Goal: Communication & Community: Share content

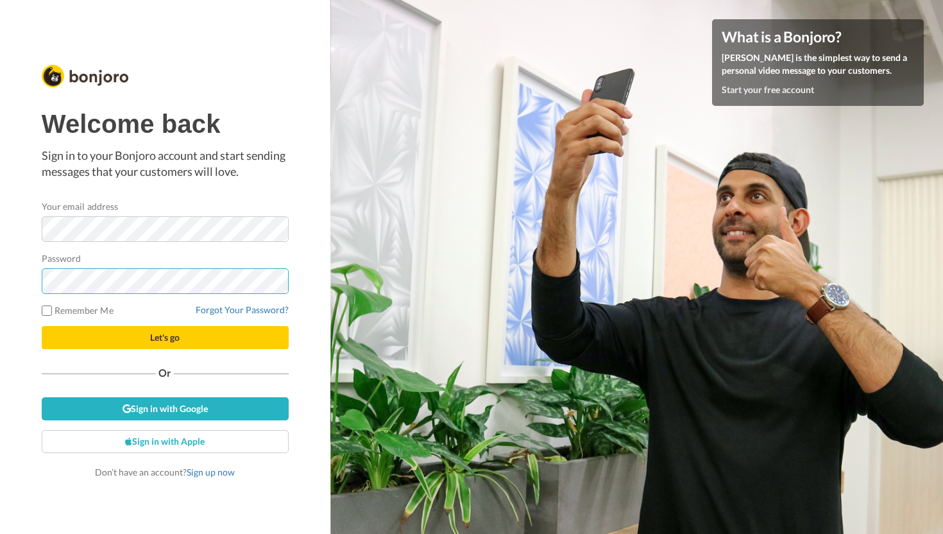
click at [42, 326] on button "Let's go" at bounding box center [165, 337] width 247 height 23
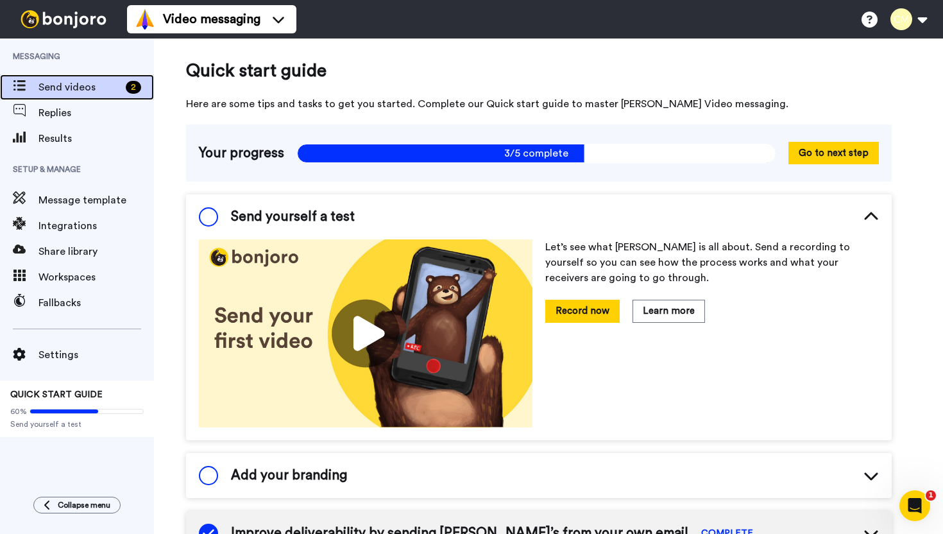
click at [67, 98] on div "Send videos 2" at bounding box center [77, 87] width 154 height 26
click at [68, 89] on span "Send videos" at bounding box center [79, 87] width 82 height 15
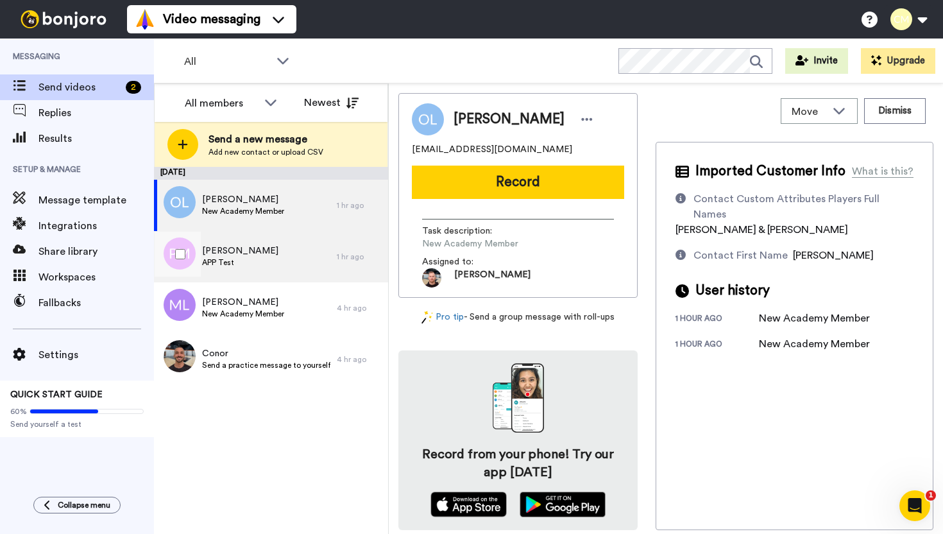
click at [293, 260] on div "Pete APP Test" at bounding box center [245, 256] width 183 height 51
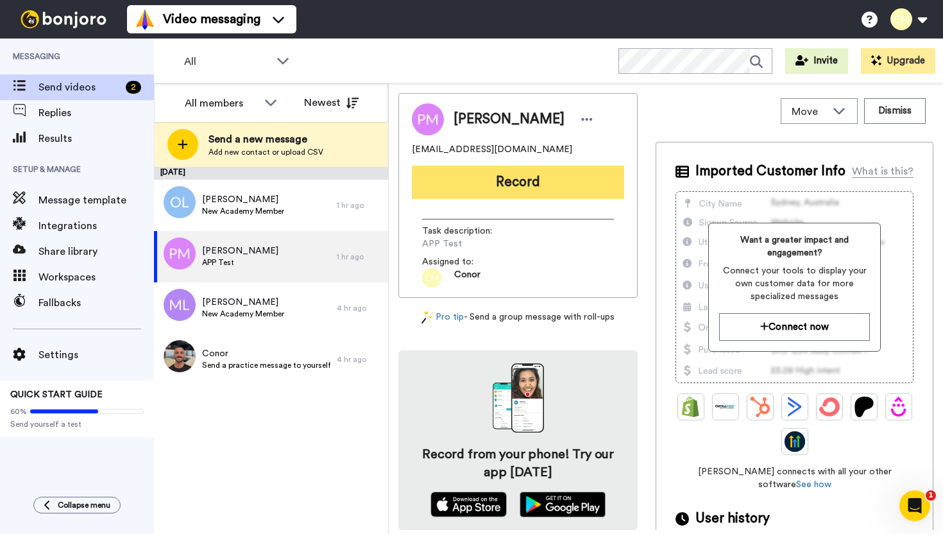
click at [523, 180] on button "Record" at bounding box center [518, 182] width 212 height 33
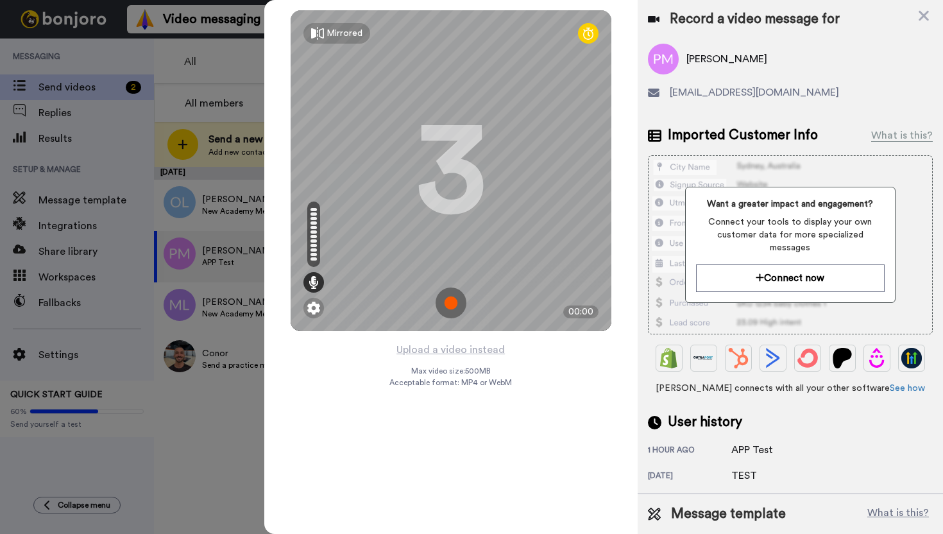
click at [472, 184] on div "3" at bounding box center [451, 171] width 71 height 96
click at [538, 359] on div "Mirrored Redo 3 00:00 Upload a video instead Max video size: 500 MB Acceptable …" at bounding box center [450, 267] width 373 height 534
click at [449, 300] on img at bounding box center [451, 302] width 31 height 31
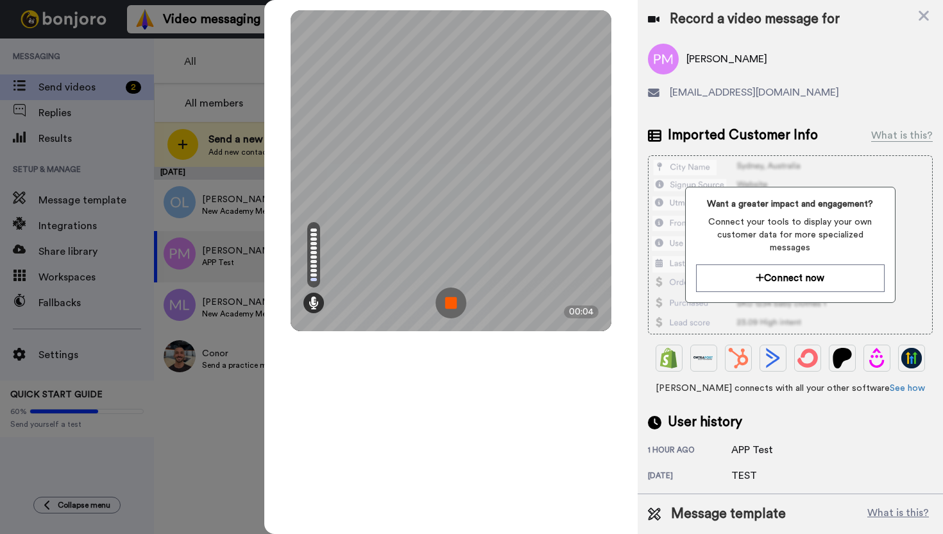
click at [453, 305] on img at bounding box center [451, 302] width 31 height 31
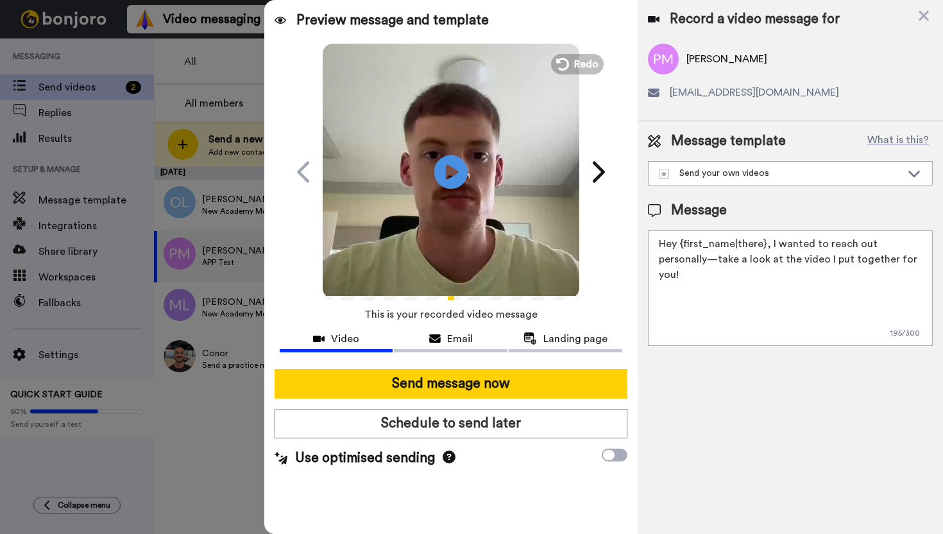
click at [450, 158] on icon at bounding box center [451, 172] width 34 height 34
click at [818, 269] on textarea "Hey {first_name|there}, I wanted to reach out personally—take a look at the vid…" at bounding box center [790, 287] width 285 height 115
click at [792, 173] on div "Send your own videos" at bounding box center [780, 173] width 243 height 13
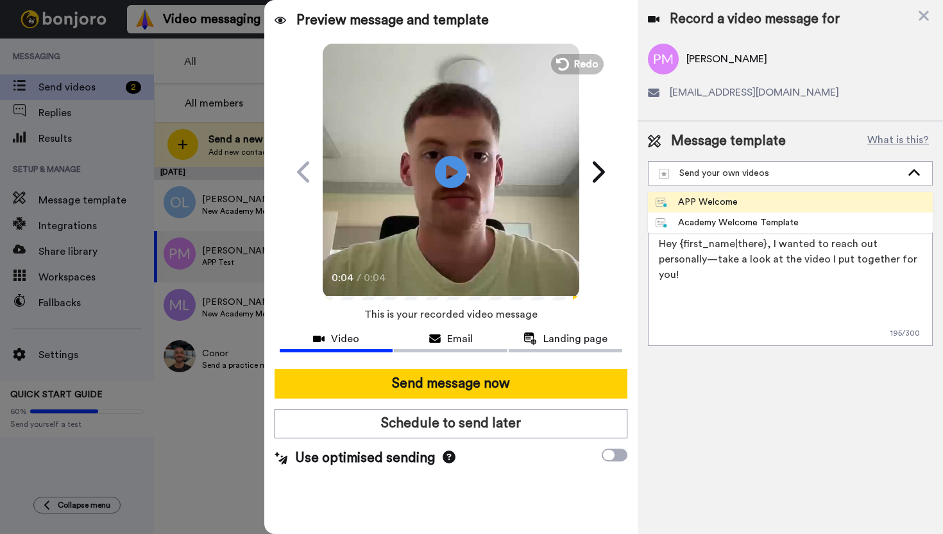
click at [776, 196] on li "APP Welcome" at bounding box center [790, 202] width 285 height 21
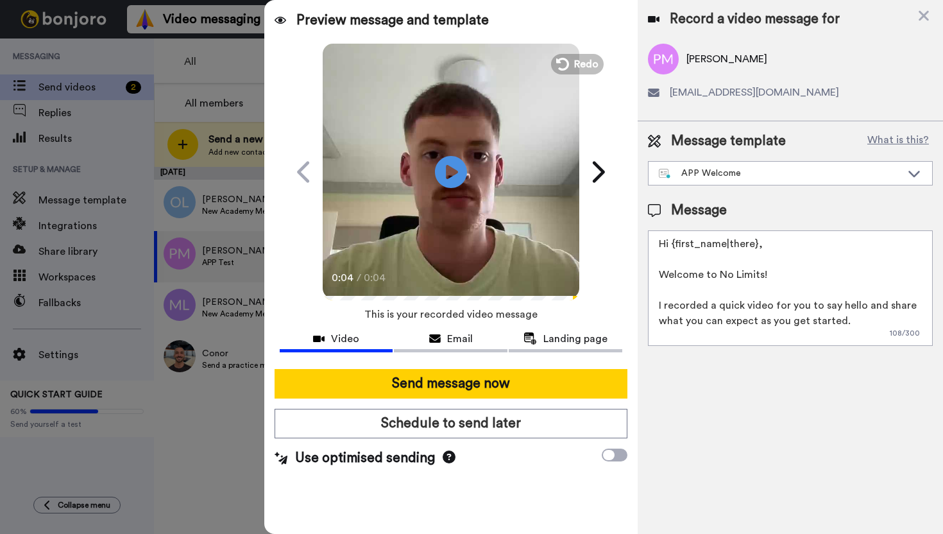
drag, startPoint x: 752, startPoint y: 245, endPoint x: 673, endPoint y: 245, distance: 78.9
click at [673, 245] on textarea "Hi {first_name|there}, Welcome to No Limits! I recorded a quick video for you t…" at bounding box center [790, 287] width 285 height 115
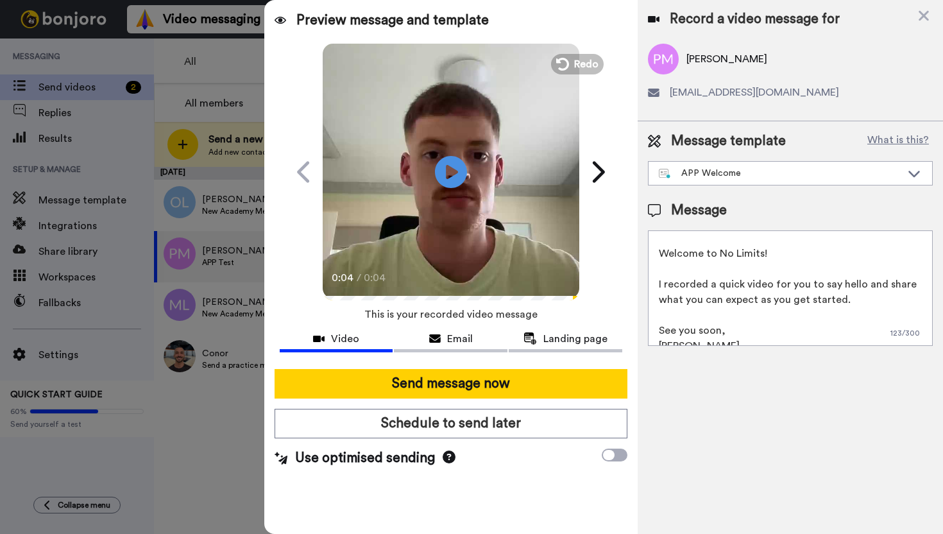
scroll to position [50, 0]
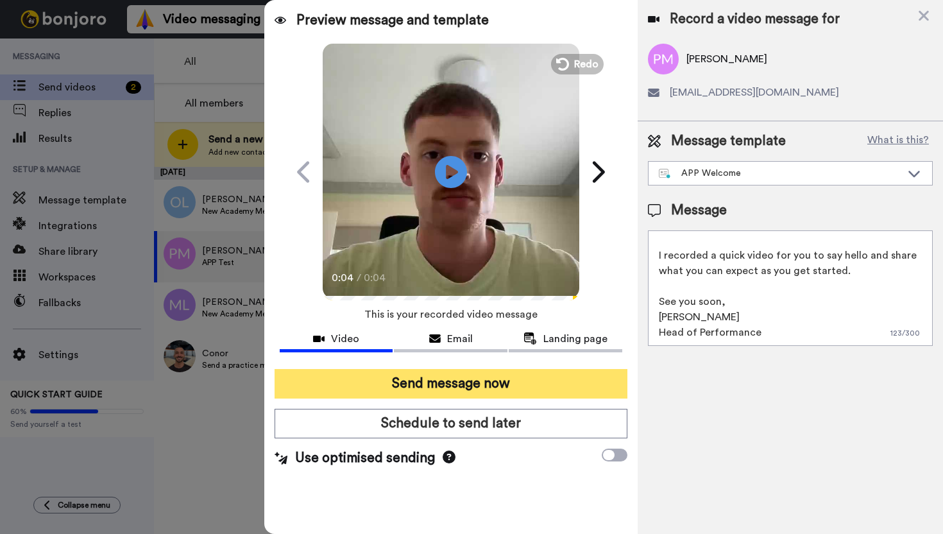
type textarea "Hi Pete, Welcome to No Limits! I recorded a quick video for you to say hello an…"
click at [508, 385] on button "Send message now" at bounding box center [451, 384] width 353 height 30
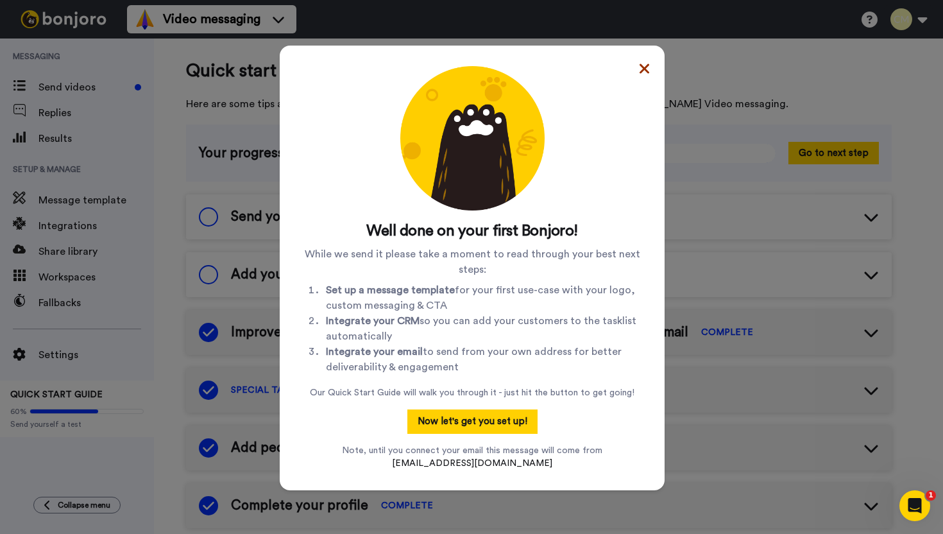
click at [647, 69] on icon at bounding box center [645, 68] width 10 height 15
